Goal: Task Accomplishment & Management: Manage account settings

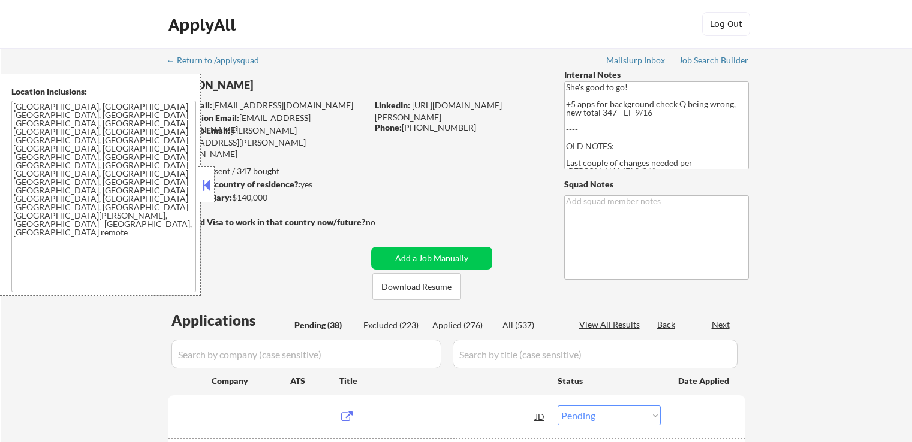
select select ""pending""
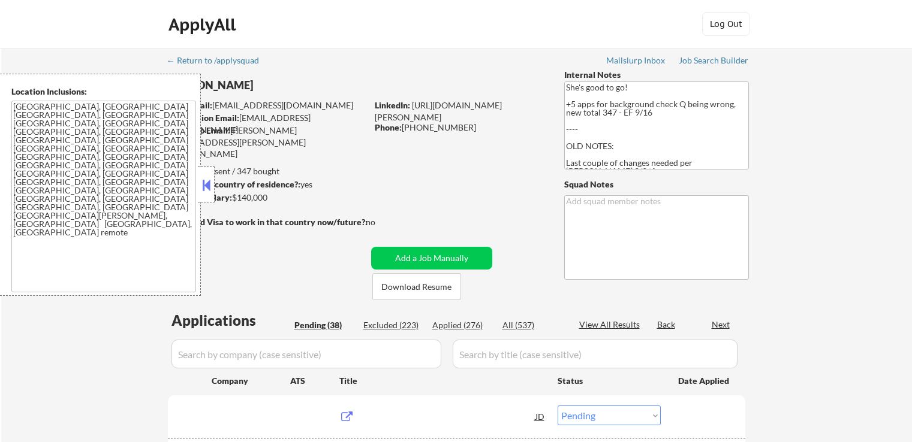
select select ""pending""
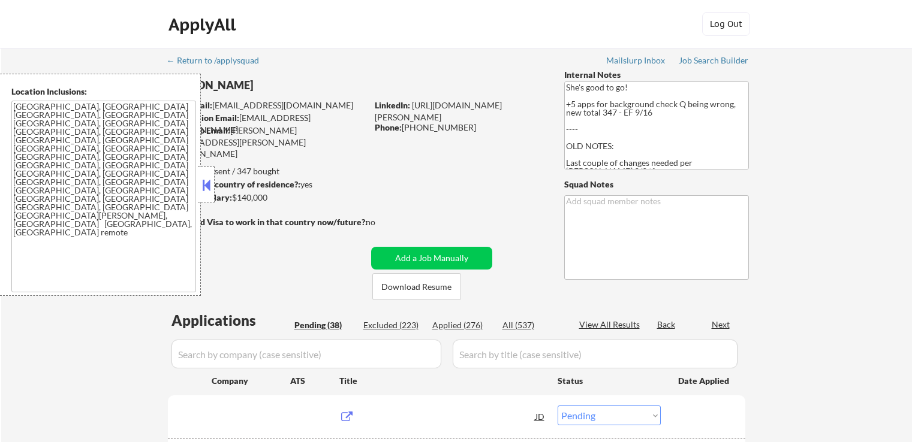
select select ""pending""
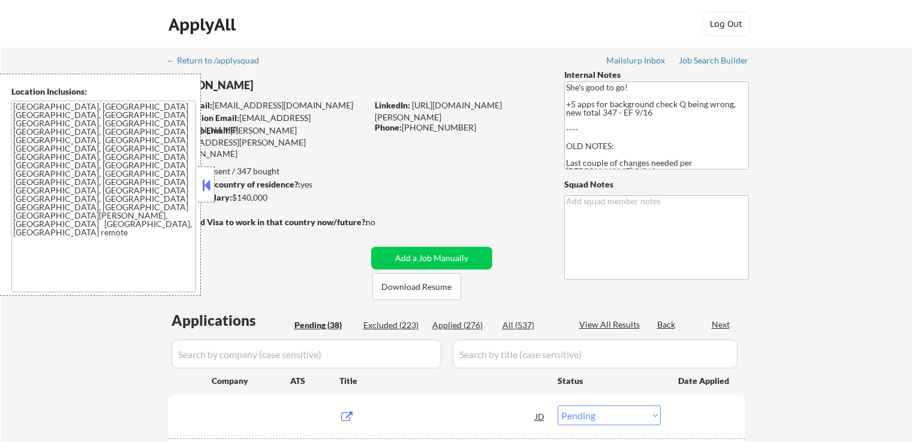
select select ""pending""
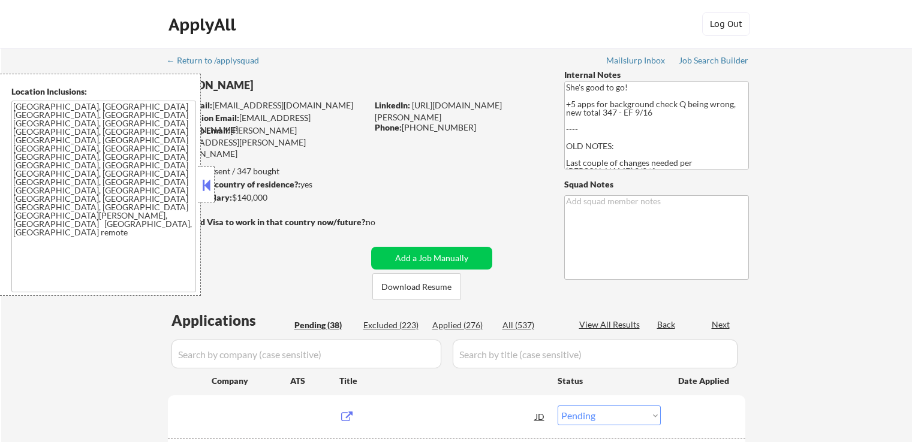
select select ""pending""
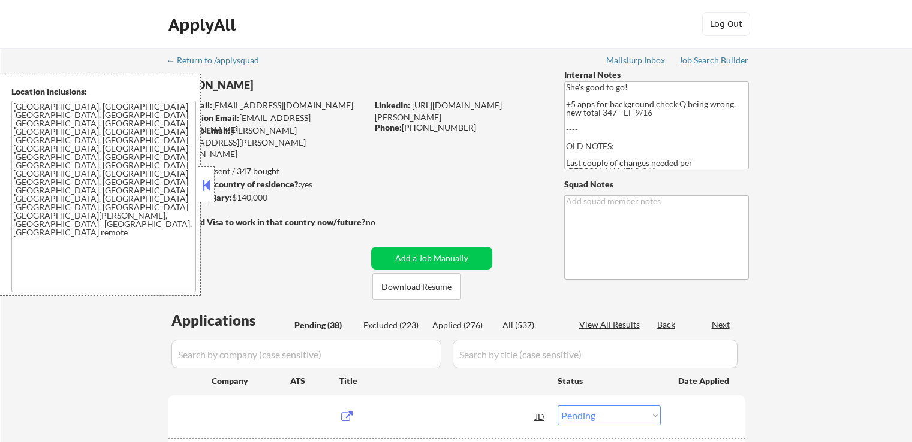
select select ""pending""
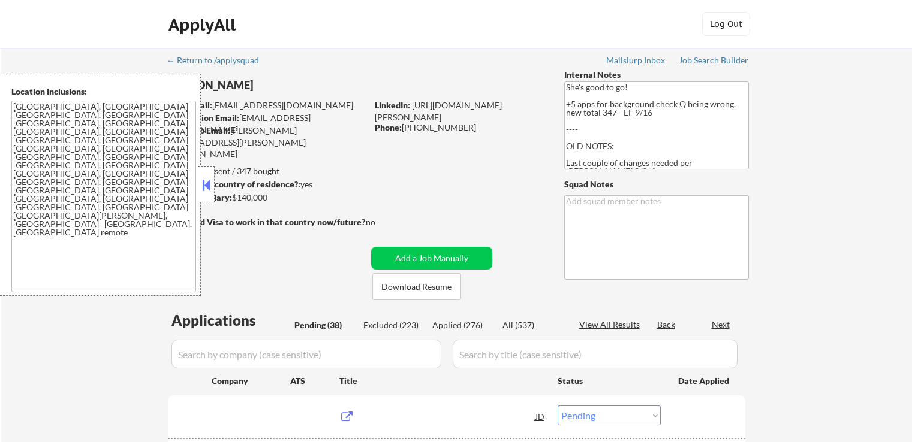
select select ""pending""
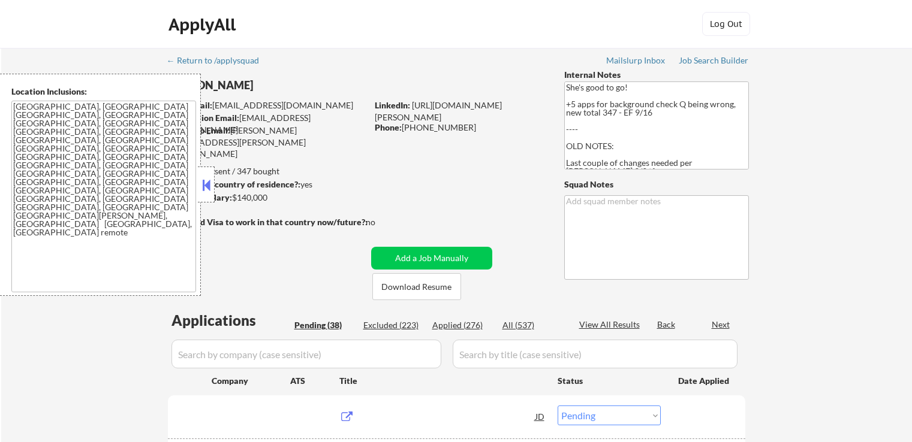
select select ""pending""
